Goal: Navigation & Orientation: Find specific page/section

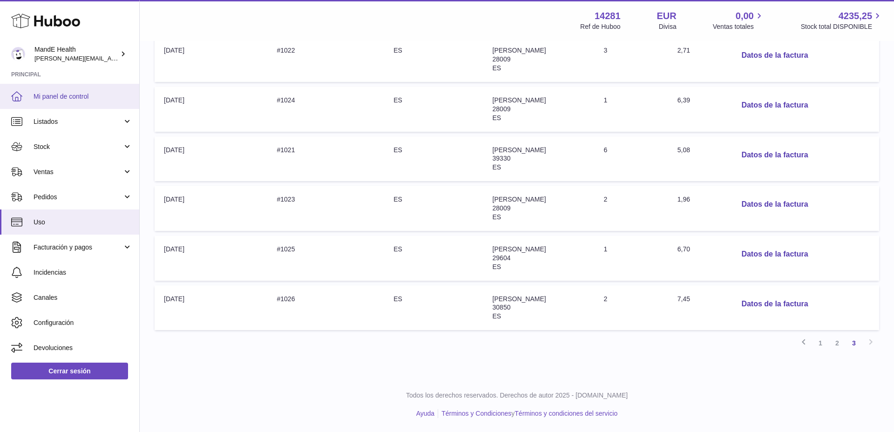
click at [38, 91] on link "Mi panel de control" at bounding box center [69, 96] width 139 height 25
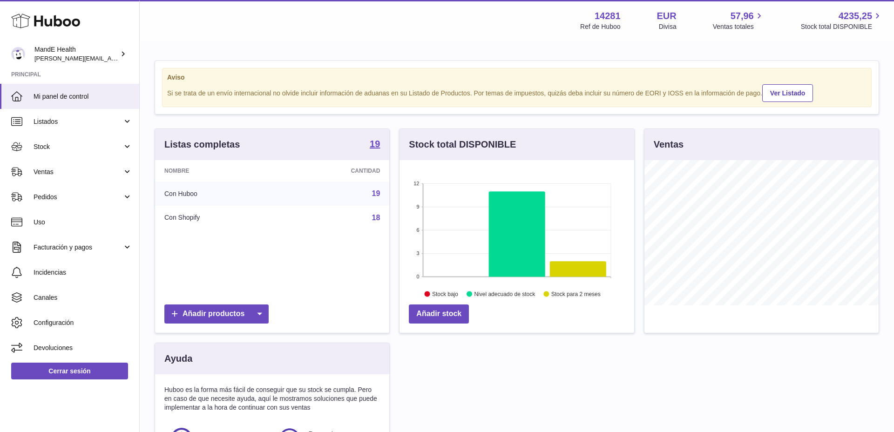
scroll to position [145, 235]
click at [54, 201] on span "Pedidos" at bounding box center [78, 197] width 89 height 9
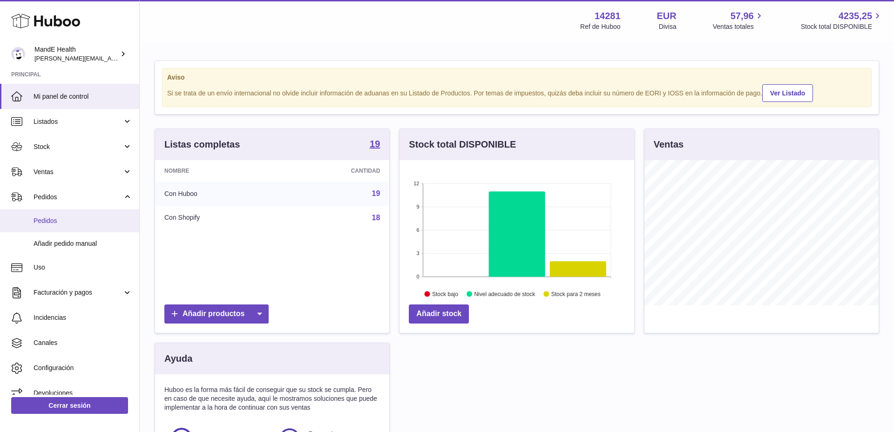
click at [54, 227] on link "Pedidos" at bounding box center [69, 221] width 139 height 23
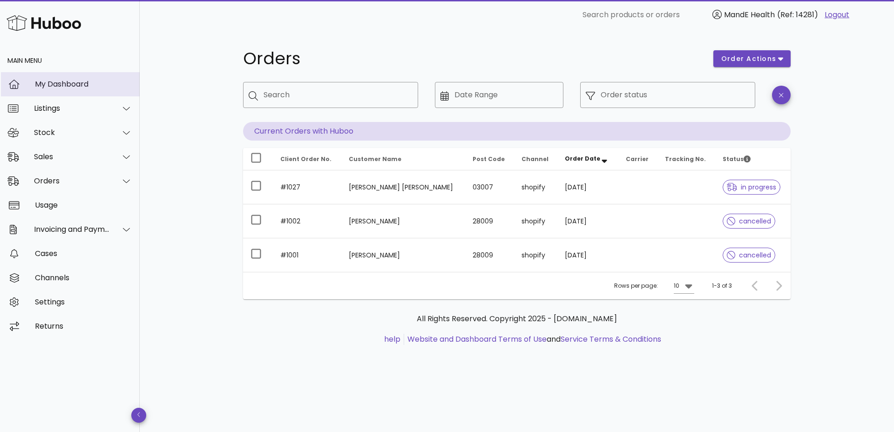
click at [41, 87] on div "My Dashboard" at bounding box center [83, 84] width 97 height 9
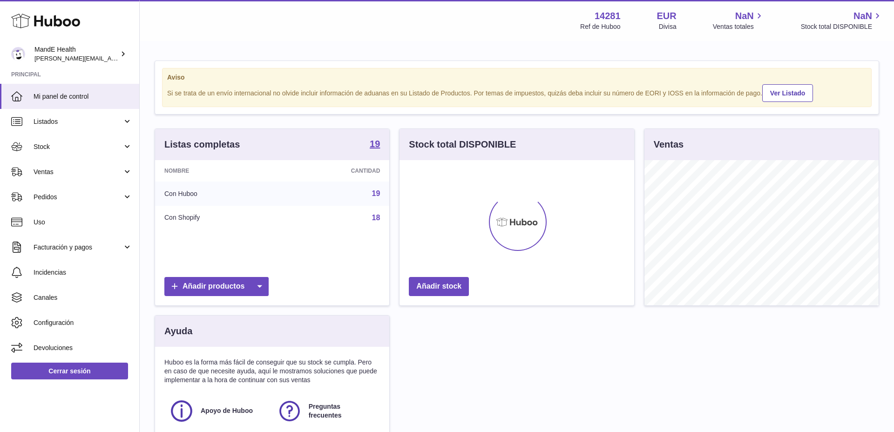
scroll to position [145, 235]
